Goal: Task Accomplishment & Management: Use online tool/utility

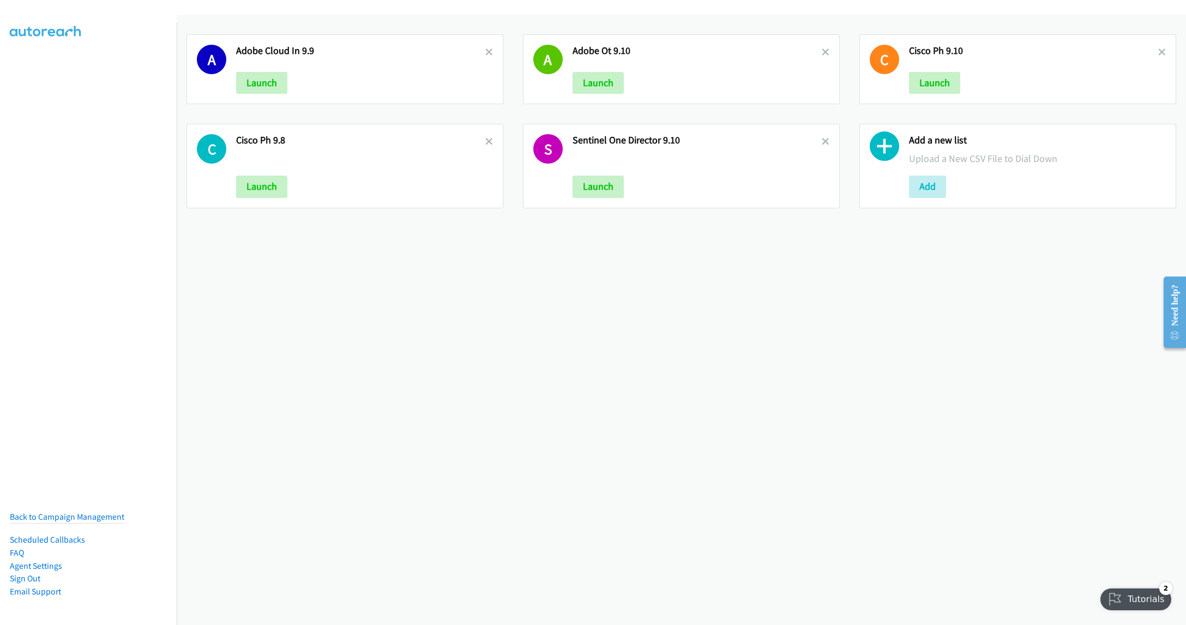
click at [446, 382] on div "A Adobe Cloud In 9.9 Launch A Adobe Ot 9.10 Launch C Cisco Ph 9.10 Launch C Cis…" at bounding box center [682, 320] width 1010 height 610
click at [822, 139] on icon at bounding box center [826, 143] width 8 height 8
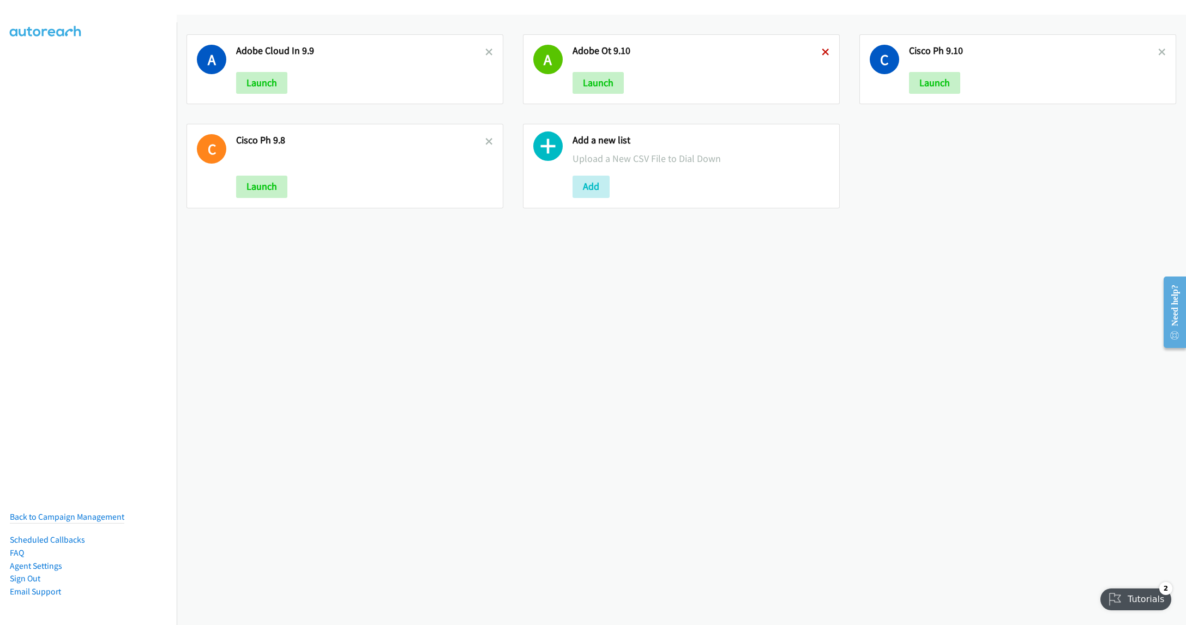
click at [822, 49] on icon at bounding box center [826, 53] width 8 height 8
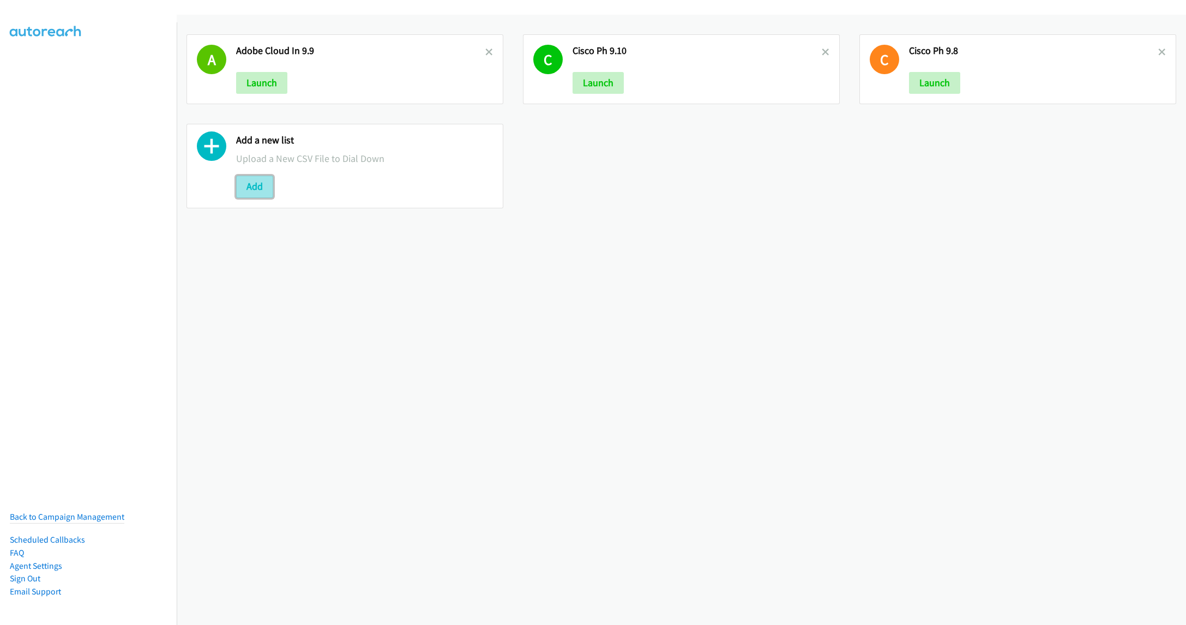
click at [255, 184] on button "Add" at bounding box center [254, 187] width 37 height 22
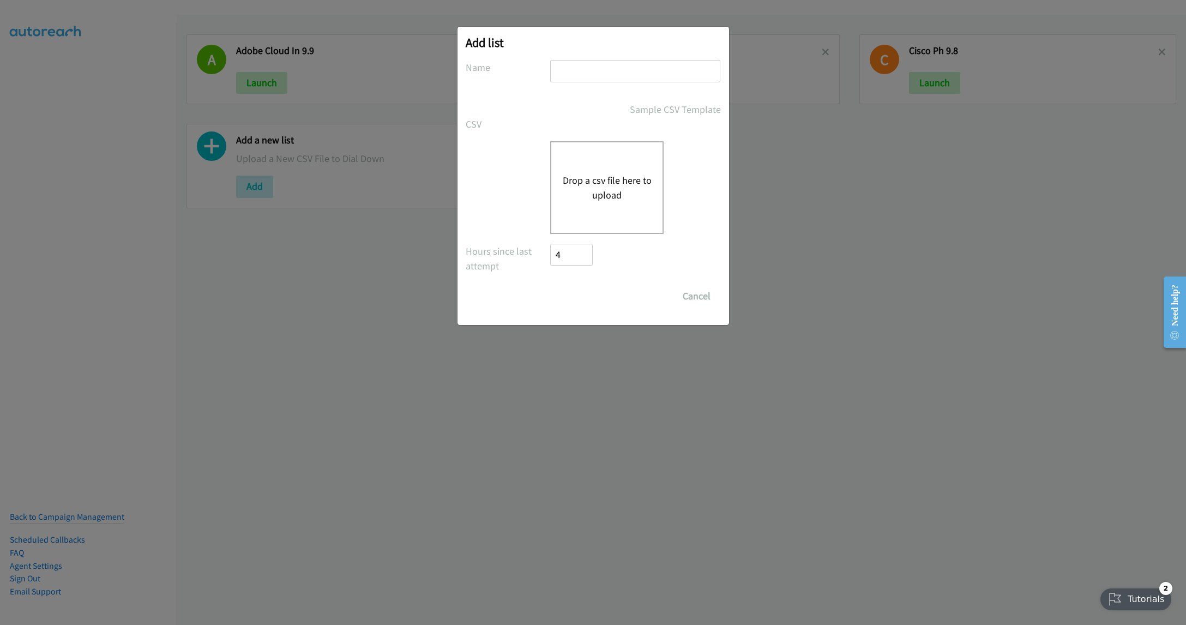
click at [615, 70] on input "text" at bounding box center [635, 71] width 170 height 22
type input "Cisco MY 9.11"
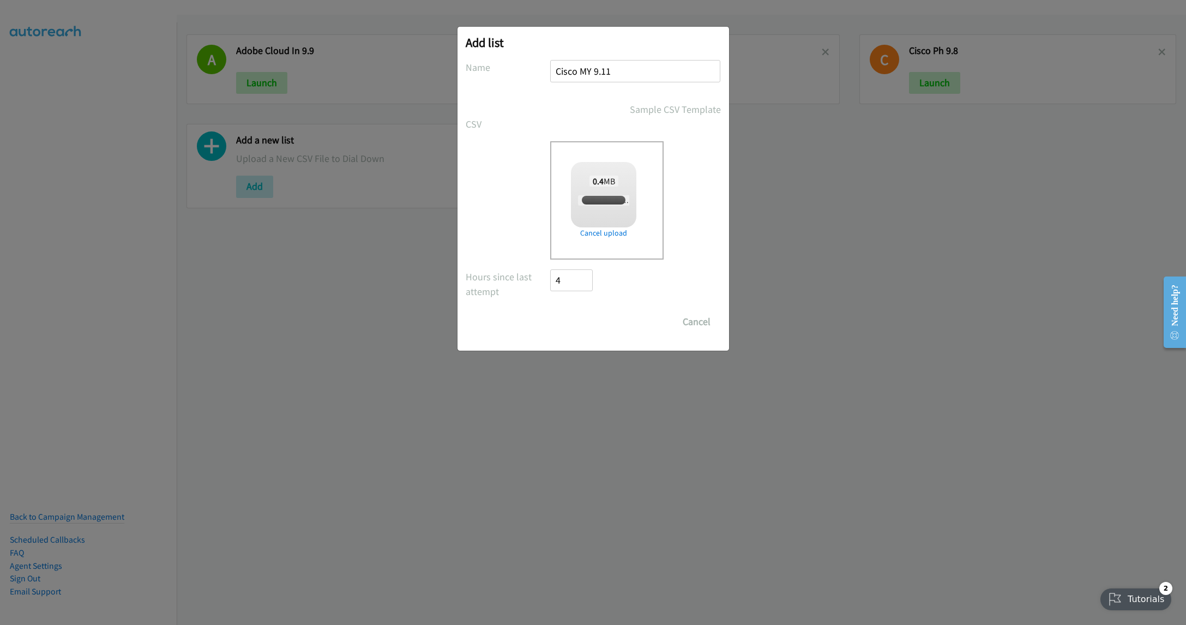
checkbox input "true"
click at [573, 325] on input "Save List" at bounding box center [579, 322] width 57 height 22
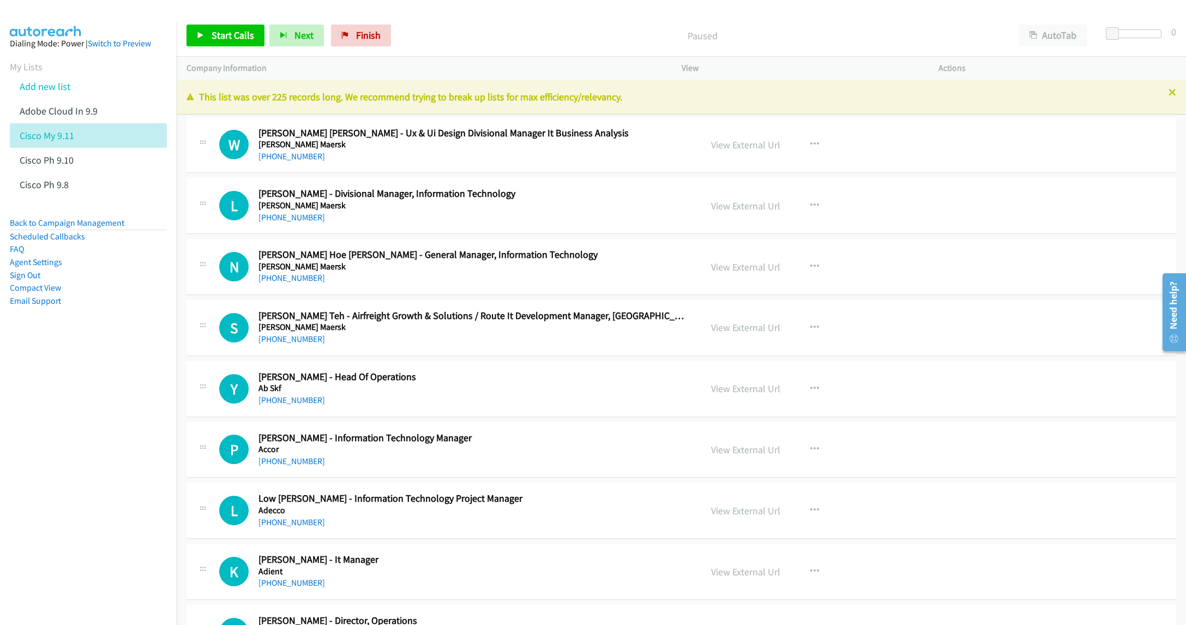
click at [1155, 89] on p "This list was over 225 records long. We recommend trying to break up lists for …" at bounding box center [682, 96] width 990 height 15
click at [1169, 92] on icon at bounding box center [1173, 93] width 8 height 8
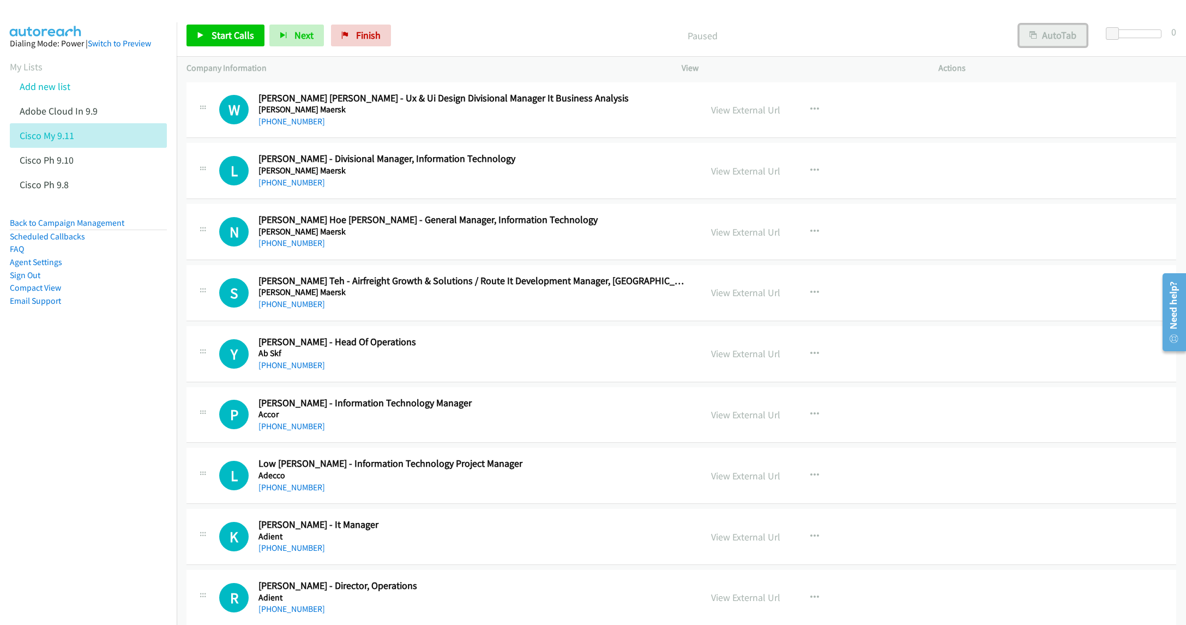
click at [1059, 35] on button "AutoTab" at bounding box center [1053, 36] width 68 height 22
click at [745, 112] on link "View External Url" at bounding box center [745, 110] width 69 height 13
click at [5, 511] on nav "Dialing Mode: Power | Switch to Preview My Lists Add new list Adobe Cloud In 9.…" at bounding box center [88, 334] width 177 height 625
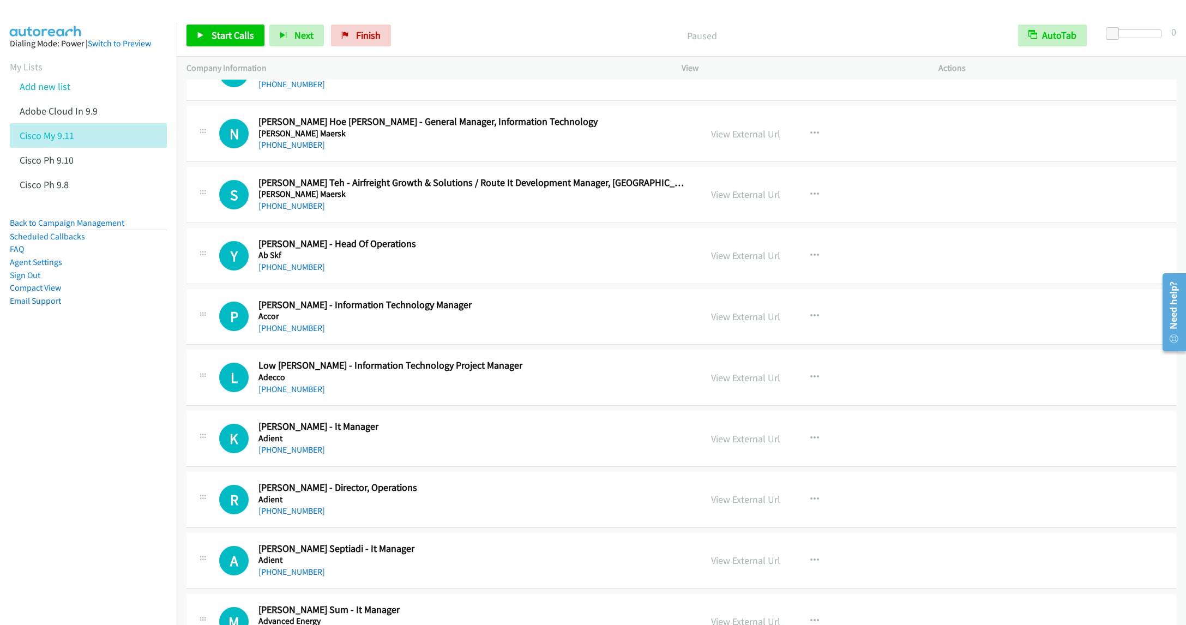
scroll to position [164, 0]
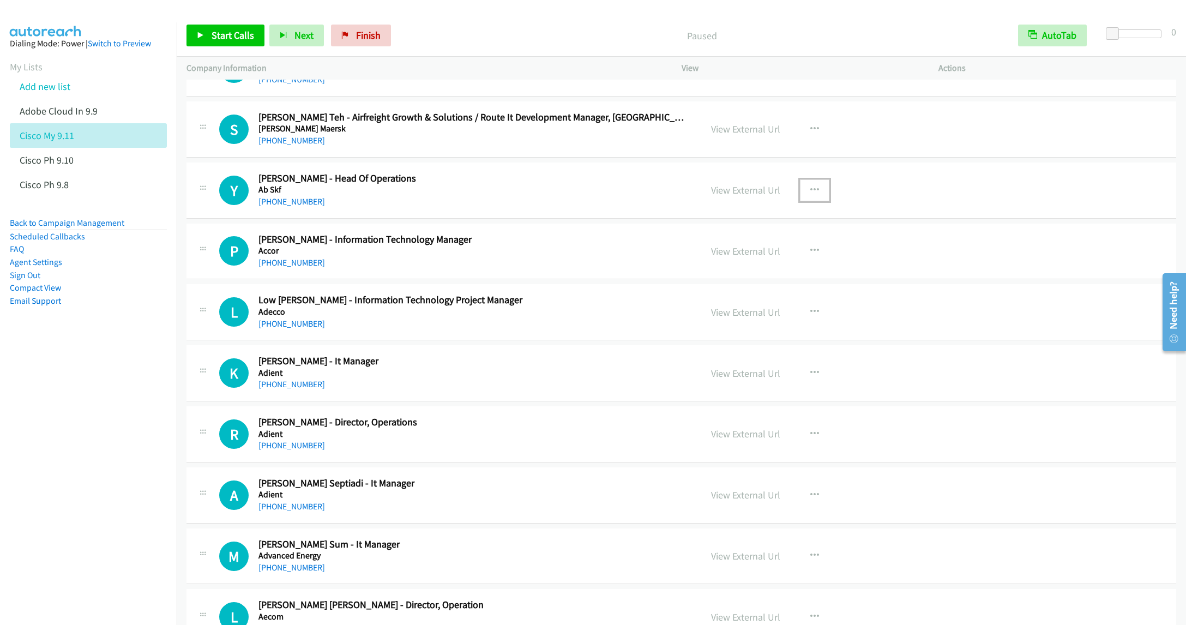
click at [811, 190] on icon "button" at bounding box center [815, 190] width 9 height 9
click at [717, 263] on link "Start Calls Here" at bounding box center [756, 261] width 145 height 22
click at [202, 37] on icon at bounding box center [201, 36] width 8 height 8
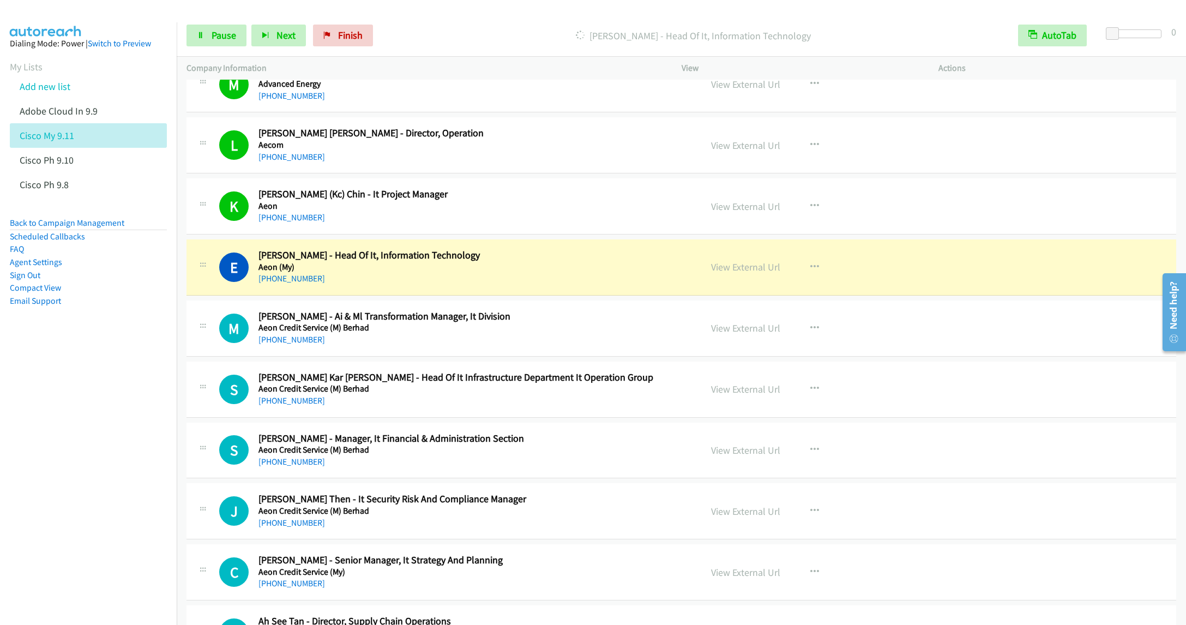
scroll to position [655, 0]
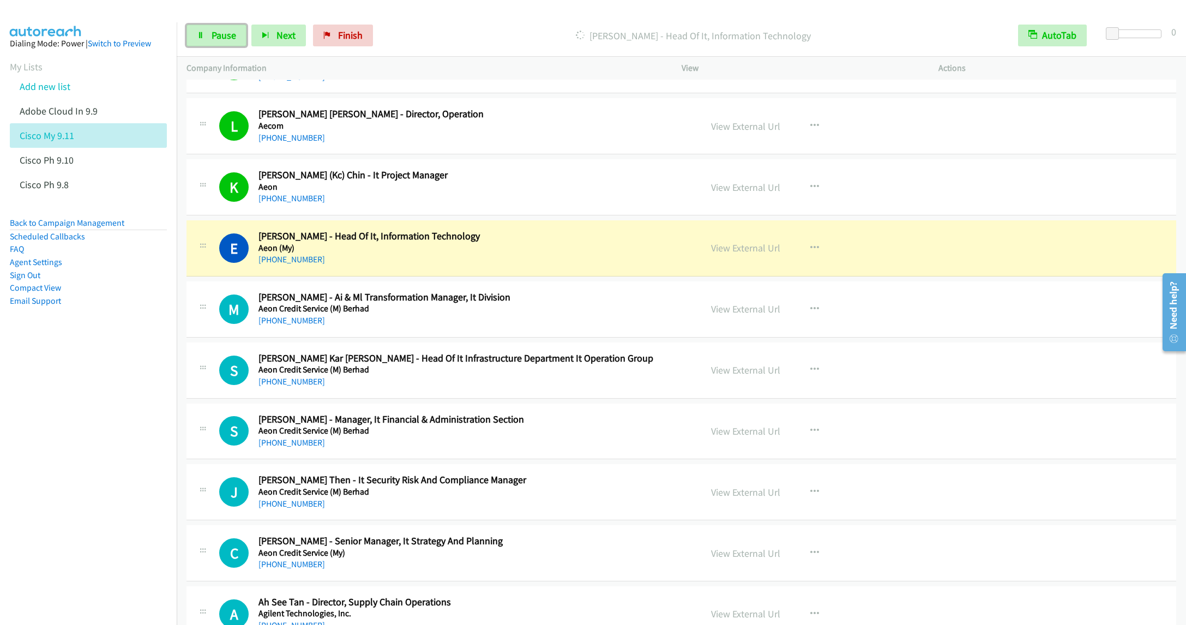
click at [205, 29] on link "Pause" at bounding box center [217, 36] width 60 height 22
